Goal: Information Seeking & Learning: Learn about a topic

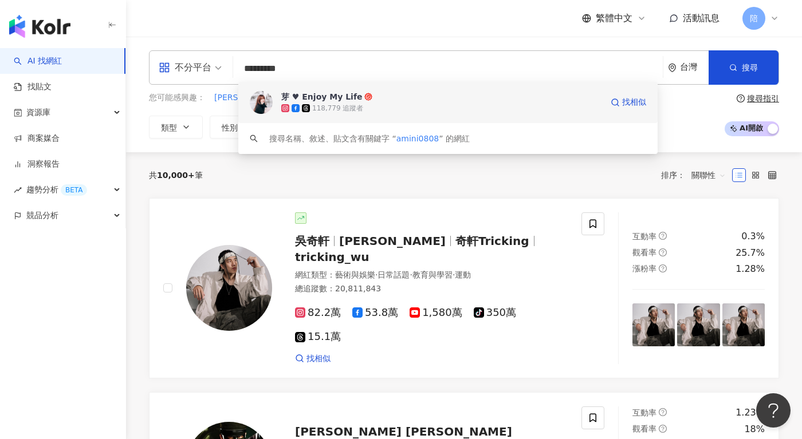
click at [261, 104] on img at bounding box center [261, 102] width 23 height 23
